Goal: Task Accomplishment & Management: Complete application form

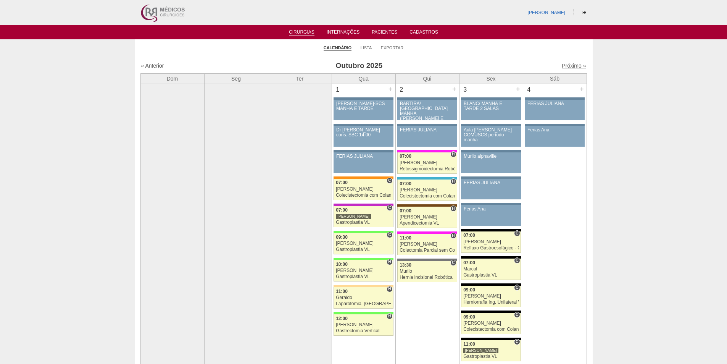
click at [564, 64] on link "Próximo »" at bounding box center [574, 66] width 24 height 6
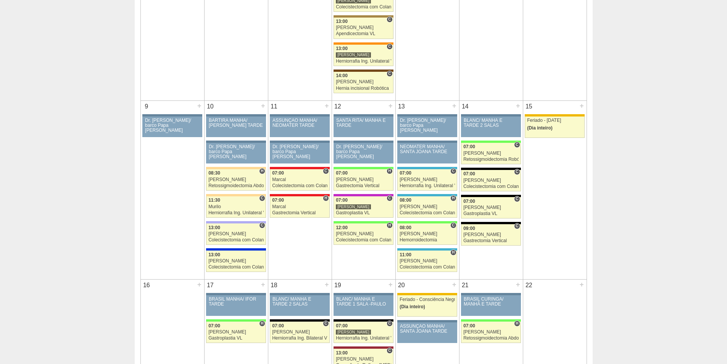
scroll to position [343, 0]
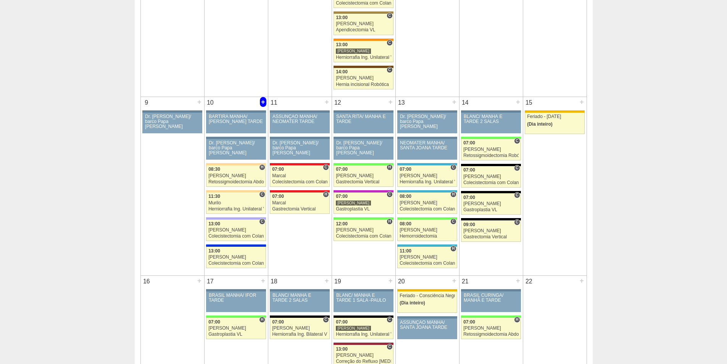
click at [263, 102] on div "+" at bounding box center [263, 102] width 6 height 10
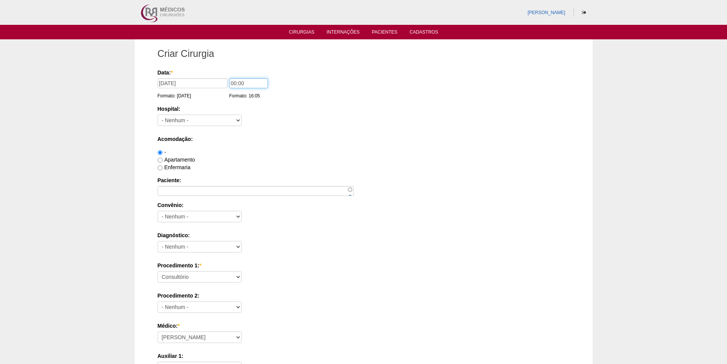
click at [234, 83] on input "00:00" at bounding box center [248, 83] width 39 height 10
type input "07:00"
click at [214, 119] on select "- [GEOGRAPHIC_DATA] - [DATE] [PERSON_NAME] Alvorada América Assunção Bartira Be…" at bounding box center [200, 119] width 84 height 11
select select "44"
click at [158, 114] on select "- [GEOGRAPHIC_DATA] - [DATE] [PERSON_NAME] Alvorada América Assunção Bartira Be…" at bounding box center [200, 119] width 84 height 11
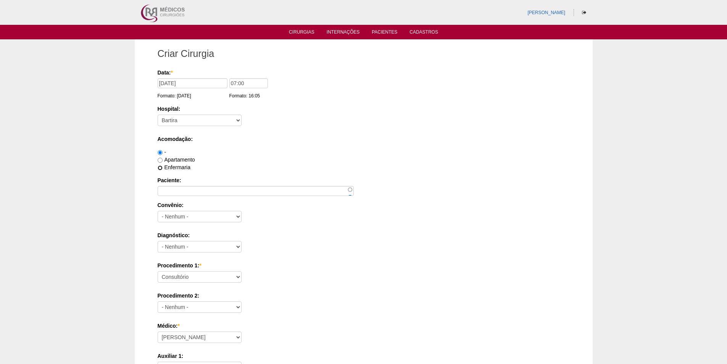
click at [161, 167] on input "Enfermaria" at bounding box center [160, 167] width 5 height 5
radio input "true"
click at [169, 186] on input "Paciente:" at bounding box center [256, 191] width 196 height 10
paste input "[PERSON_NAME] da [PERSON_NAME]"
click at [173, 216] on select "- Nenhum - Abet Afresp Allianz Amil Blue Life Caasp Cabesp Caixa de Pensões Car…" at bounding box center [200, 216] width 84 height 11
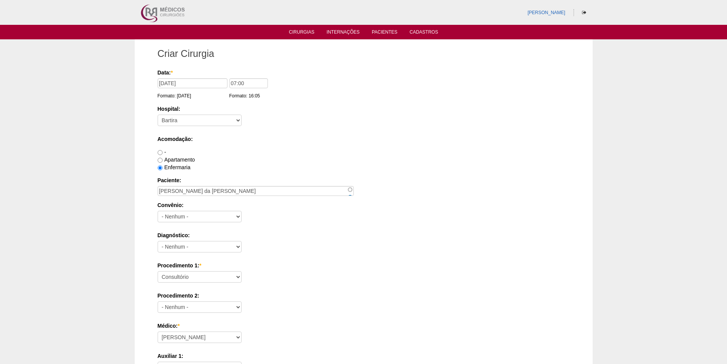
click at [346, 119] on div "Hospital: - [GEOGRAPHIC_DATA] - [DATE] [PERSON_NAME] Alvorada América Assunção …" at bounding box center [364, 117] width 412 height 25
click at [227, 193] on input "[PERSON_NAME] da [PERSON_NAME]" at bounding box center [256, 191] width 196 height 10
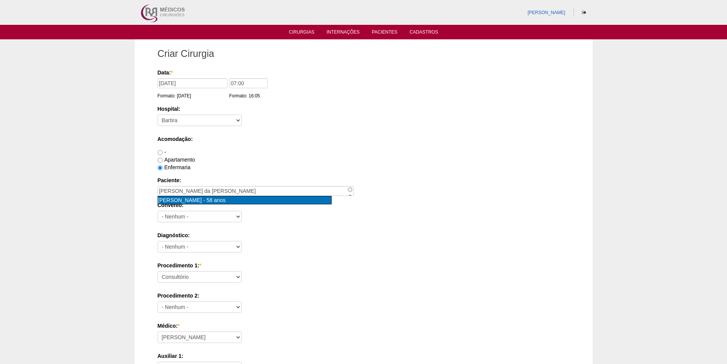
type input "[PERSON_NAME] [nid:77245]"
click at [202, 201] on span "[PERSON_NAME]" at bounding box center [180, 200] width 44 height 6
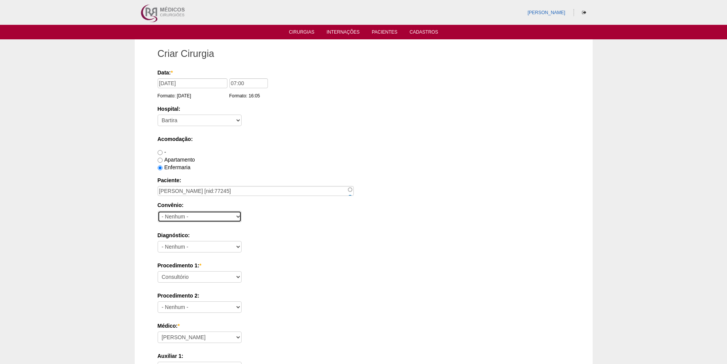
click at [211, 217] on select "- Nenhum - Abet Afresp Allianz Amil Blue Life Caasp Cabesp Caixa de Pensões Car…" at bounding box center [200, 216] width 84 height 11
select select "26"
click at [158, 211] on select "- Nenhum - Abet Afresp Allianz Amil Blue Life Caasp Cabesp Caixa de Pensões Car…" at bounding box center [200, 216] width 84 height 11
click at [211, 246] on select "- Nenhum - Abdome Agudo Abscesso Hepático Abscesso Perianal Abscesso Peritoneal…" at bounding box center [200, 246] width 84 height 11
select select "3741"
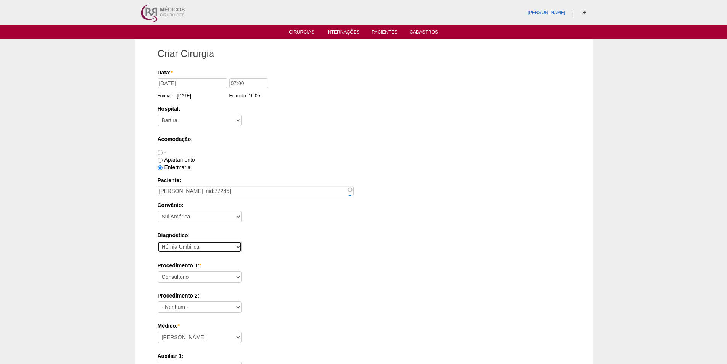
click at [158, 241] on select "- Nenhum - Abdome Agudo Abscesso Hepático Abscesso Perianal Abscesso Peritoneal…" at bounding box center [200, 246] width 84 height 11
click at [213, 275] on select "Consultório Abscesso Hepático - Drenagem Abscesso perianal Amputação Abdômino P…" at bounding box center [200, 276] width 84 height 11
select select "3740"
click at [158, 271] on select "Consultório Abscesso Hepático - Drenagem Abscesso perianal Amputação Abdômino P…" at bounding box center [200, 276] width 84 height 11
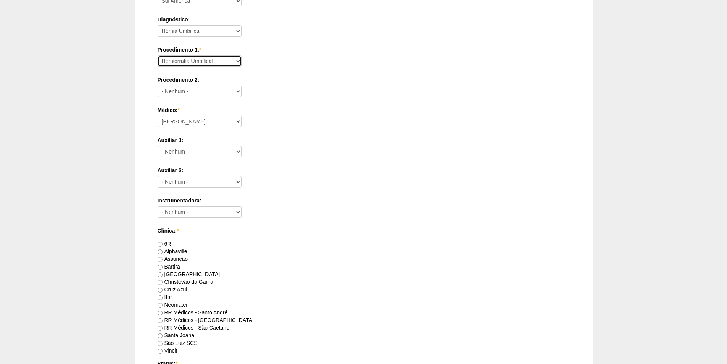
scroll to position [229, 0]
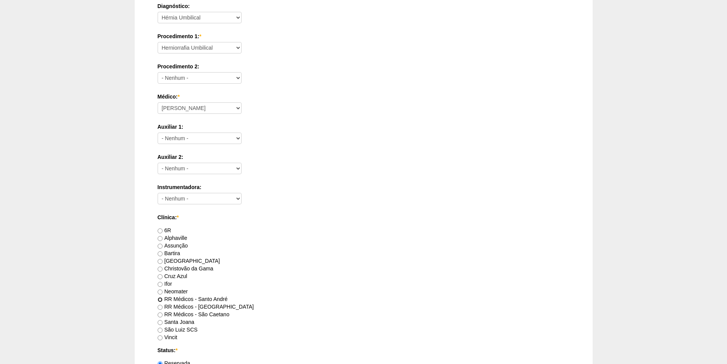
drag, startPoint x: 160, startPoint y: 300, endPoint x: 226, endPoint y: 272, distance: 71.5
click at [161, 299] on input "RR Médicos - Santo André" at bounding box center [160, 299] width 5 height 5
radio input "true"
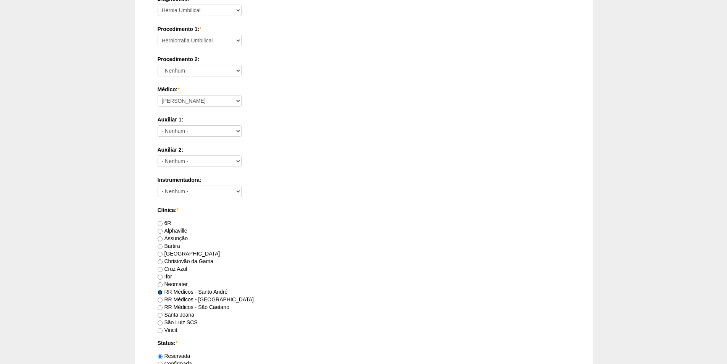
scroll to position [382, 0]
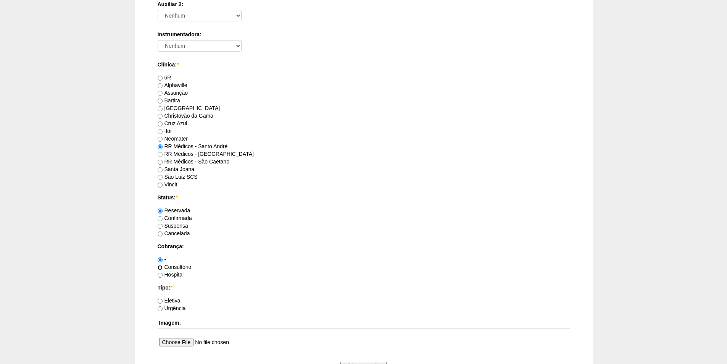
drag, startPoint x: 160, startPoint y: 267, endPoint x: 159, endPoint y: 283, distance: 16.1
click at [160, 267] on input "Consultório" at bounding box center [160, 267] width 5 height 5
radio input "true"
click at [159, 301] on input "Eletiva" at bounding box center [160, 300] width 5 height 5
radio input "true"
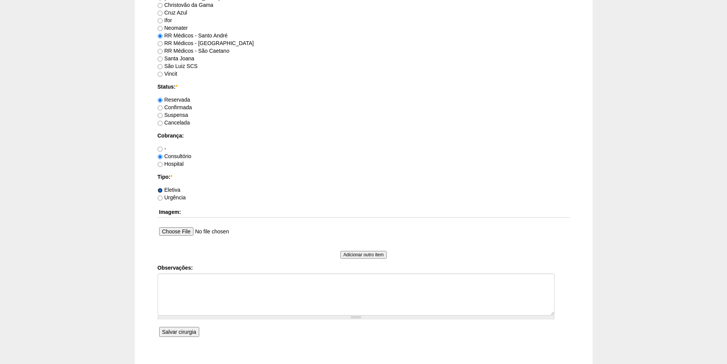
scroll to position [496, 0]
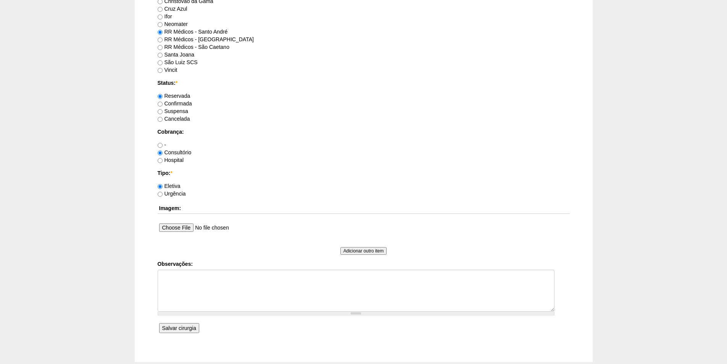
click at [174, 328] on input "Salvar cirurgia" at bounding box center [179, 328] width 40 height 10
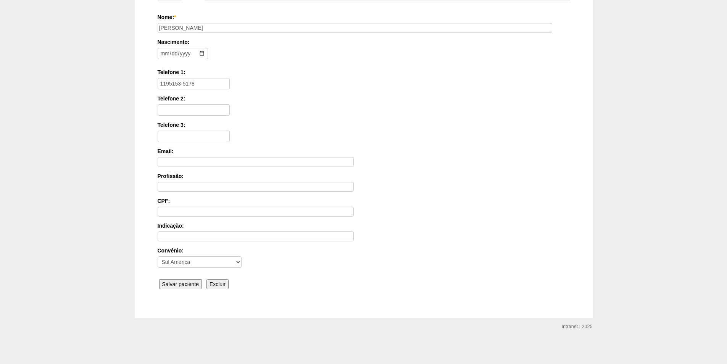
scroll to position [102, 0]
click at [174, 281] on input "Salvar paciente" at bounding box center [180, 284] width 43 height 10
